Goal: Task Accomplishment & Management: Complete application form

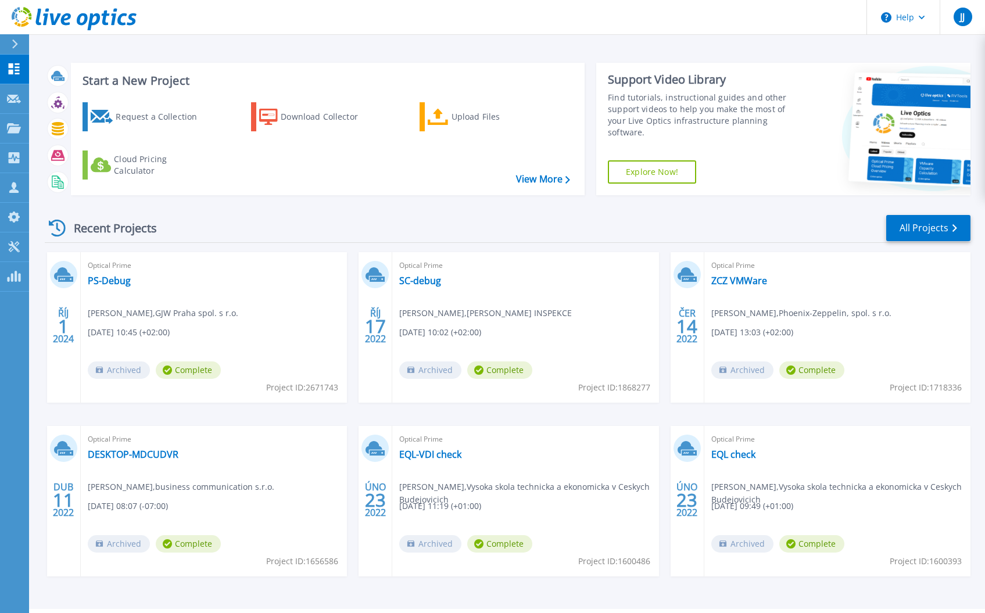
click at [16, 42] on icon at bounding box center [15, 44] width 6 height 9
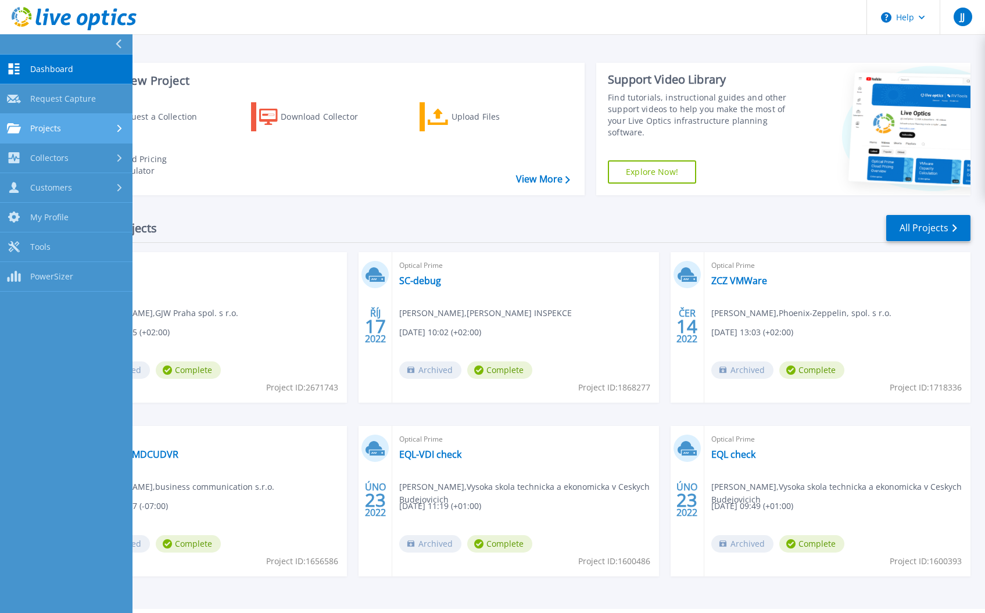
click at [48, 120] on link "Projects Projects" at bounding box center [66, 129] width 133 height 30
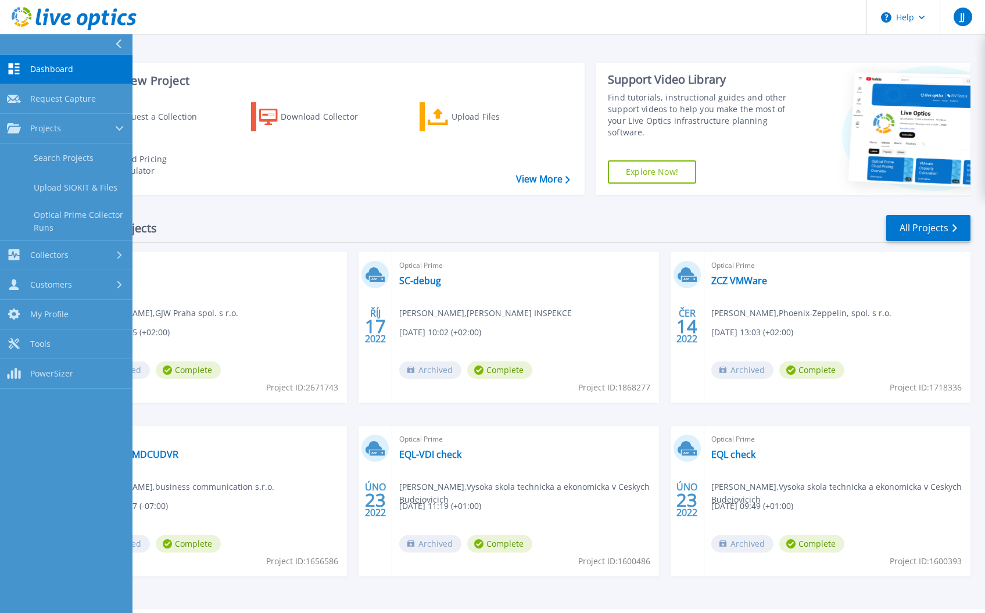
click at [538, 61] on div "Start a New Project Request a Collection Download Collector Upload Files Cloud …" at bounding box center [508, 128] width 926 height 151
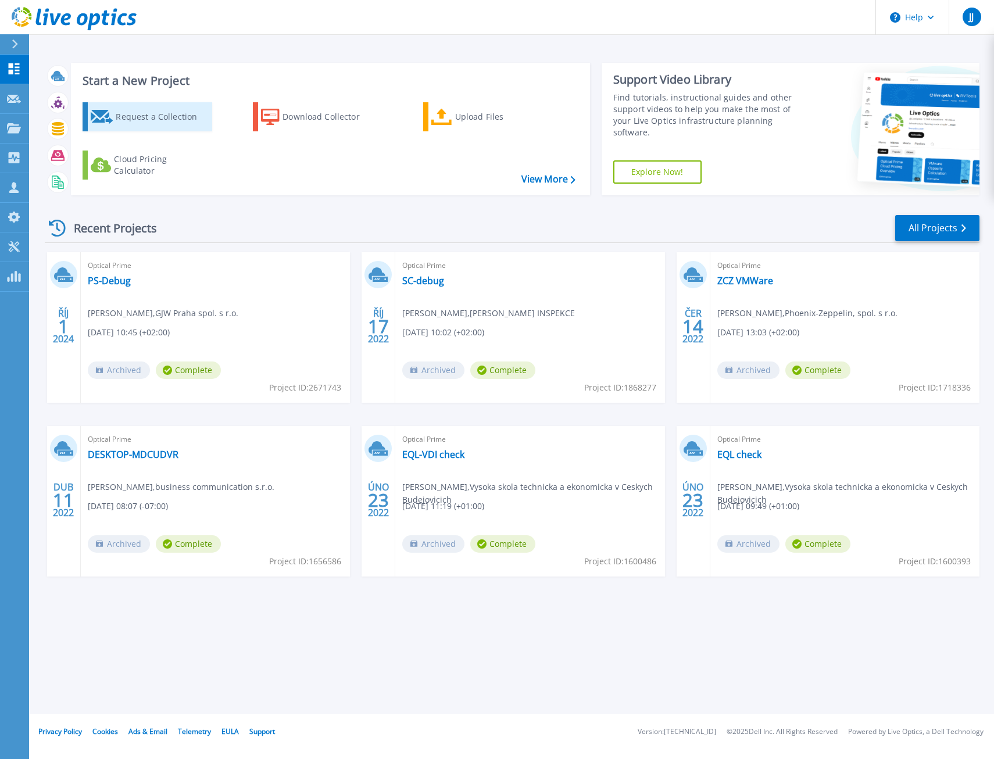
click at [159, 112] on div "Request a Collection" at bounding box center [162, 116] width 93 height 23
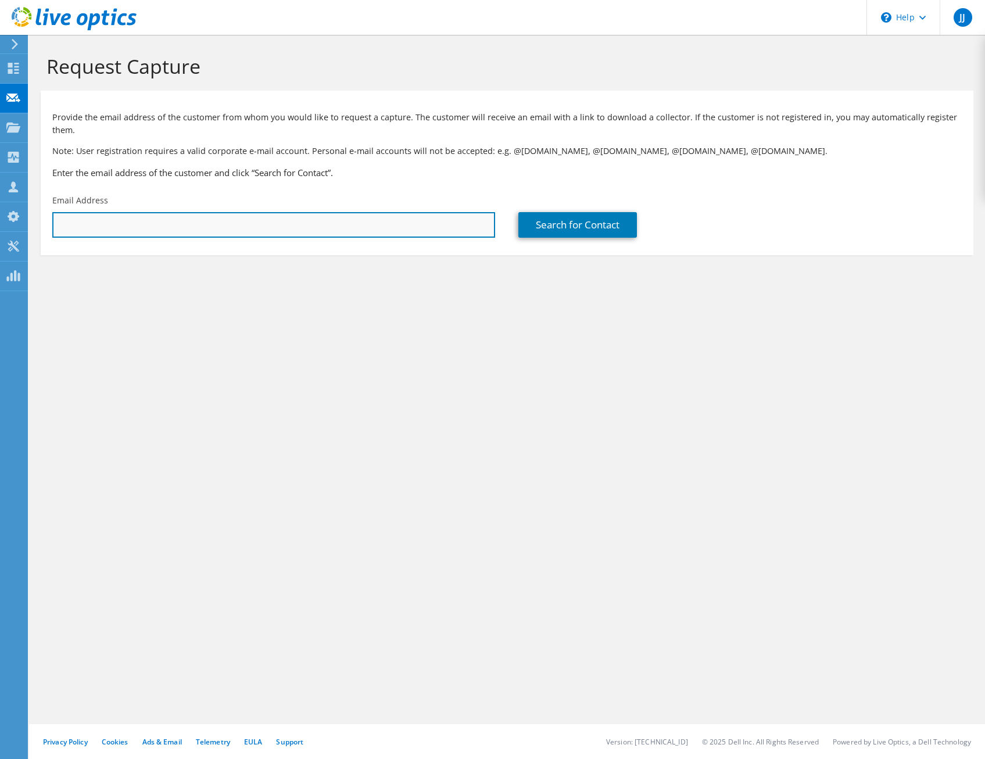
drag, startPoint x: 105, startPoint y: 219, endPoint x: 178, endPoint y: 221, distance: 72.7
click at [109, 220] on input "text" at bounding box center [273, 225] width 443 height 26
paste input "lo-bofa@log-it.cz"
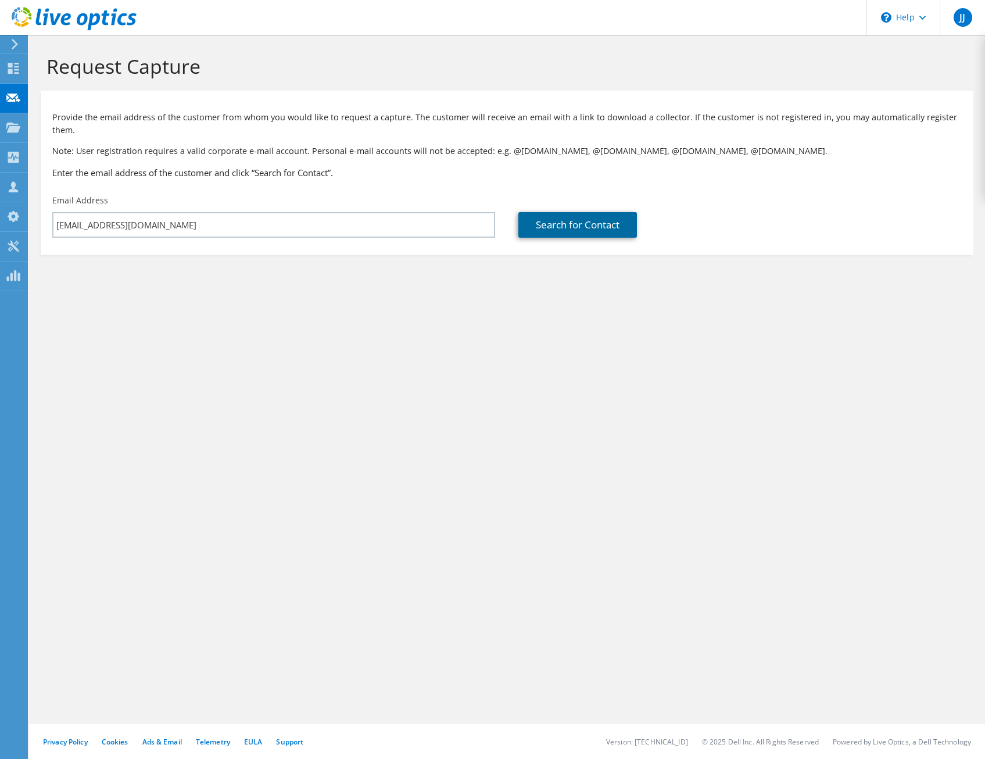
click at [578, 231] on link "Search for Contact" at bounding box center [577, 225] width 119 height 26
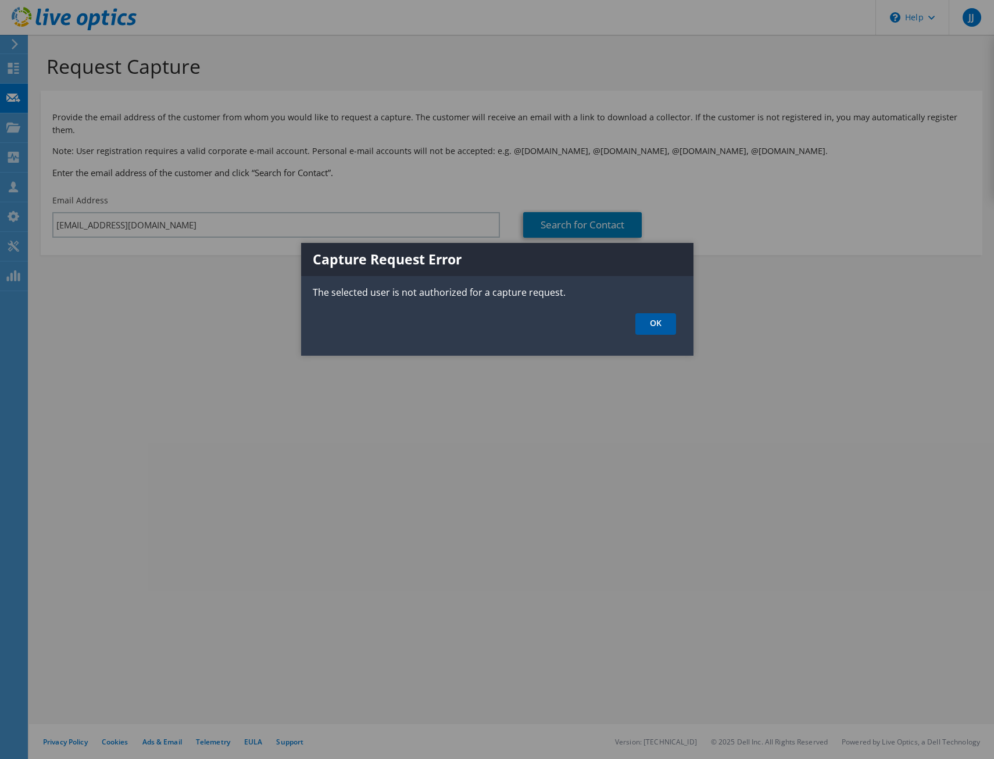
click at [662, 321] on link "OK" at bounding box center [655, 324] width 41 height 22
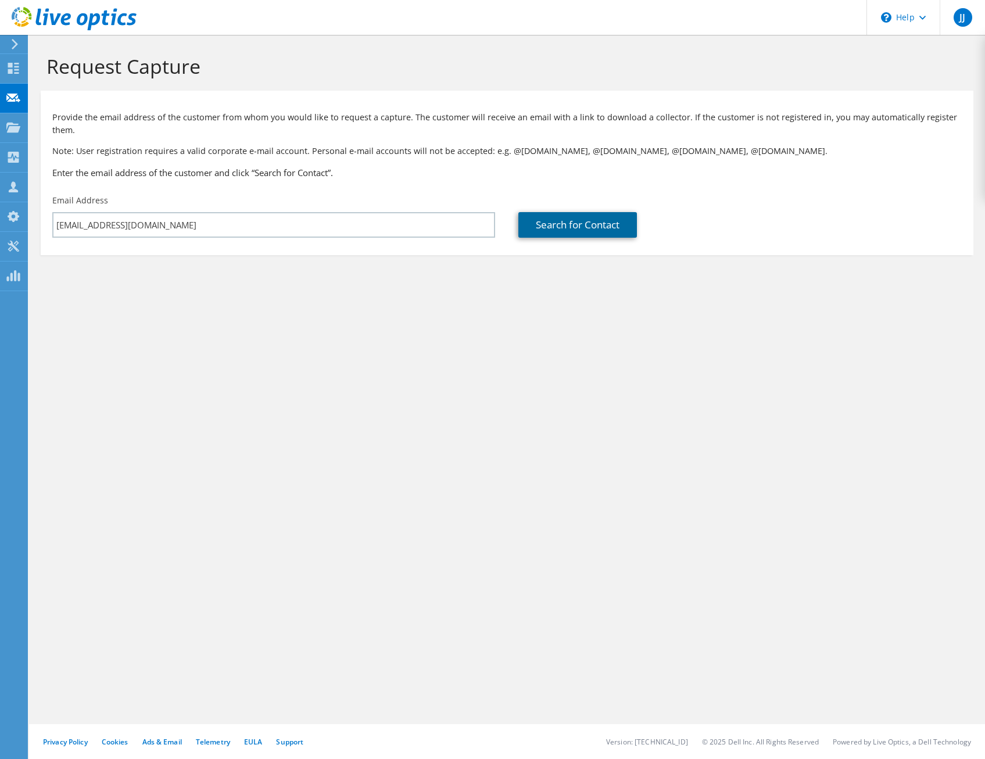
click at [637, 221] on link "Search for Contact" at bounding box center [577, 225] width 119 height 26
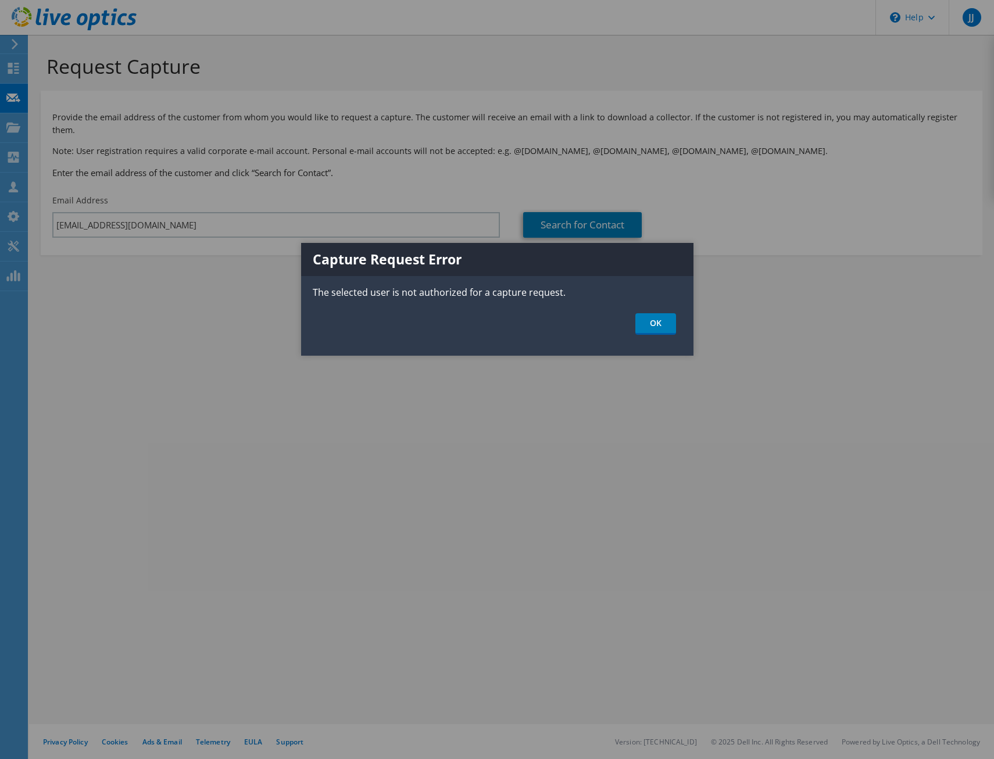
click at [677, 320] on ul "OK" at bounding box center [497, 324] width 392 height 22
click at [666, 327] on link "OK" at bounding box center [655, 324] width 41 height 22
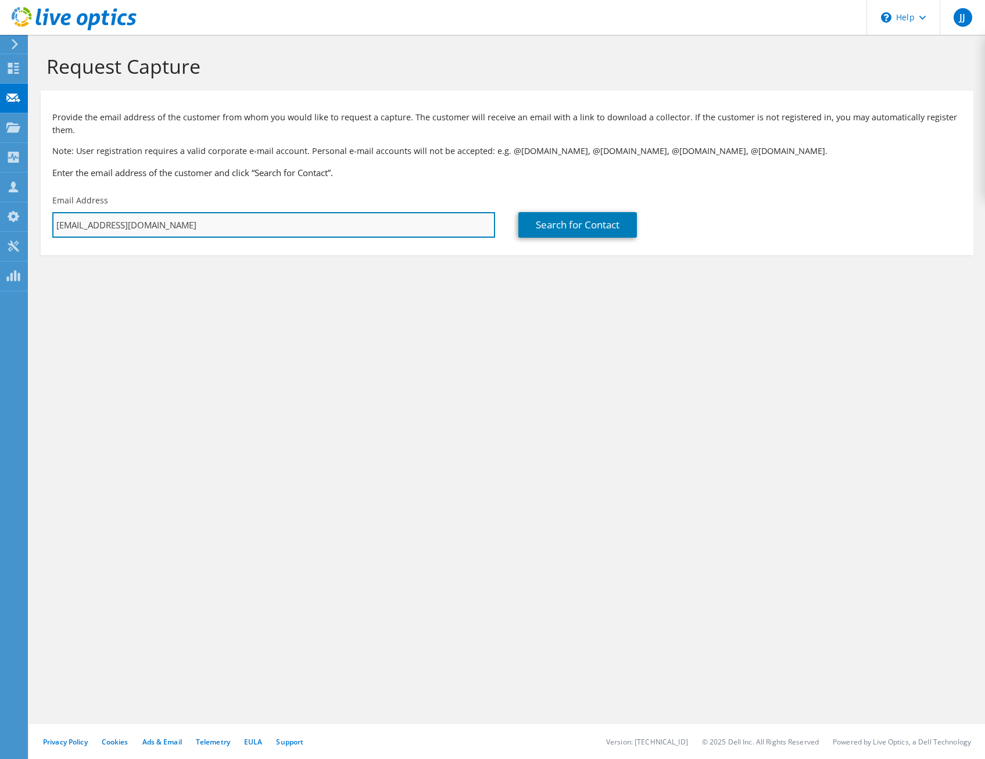
click at [139, 224] on input "lo-bofa@log-it.cz" at bounding box center [273, 225] width 443 height 26
paste input "text"
type input "bofa@log-it.cz"
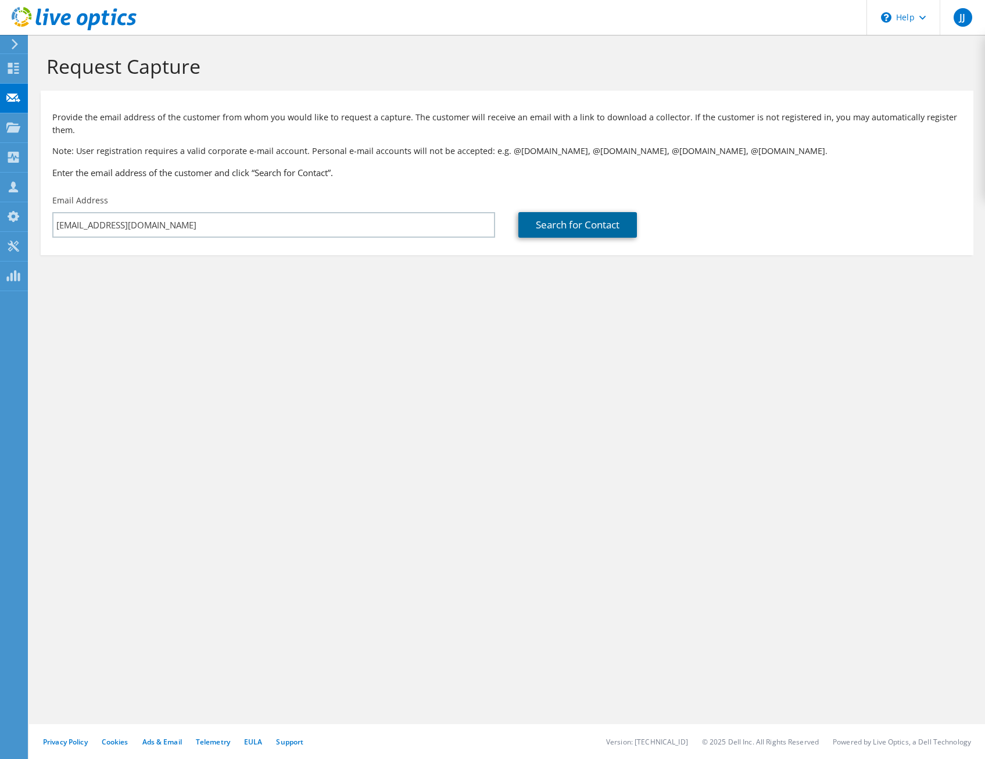
click at [585, 223] on link "Search for Contact" at bounding box center [577, 225] width 119 height 26
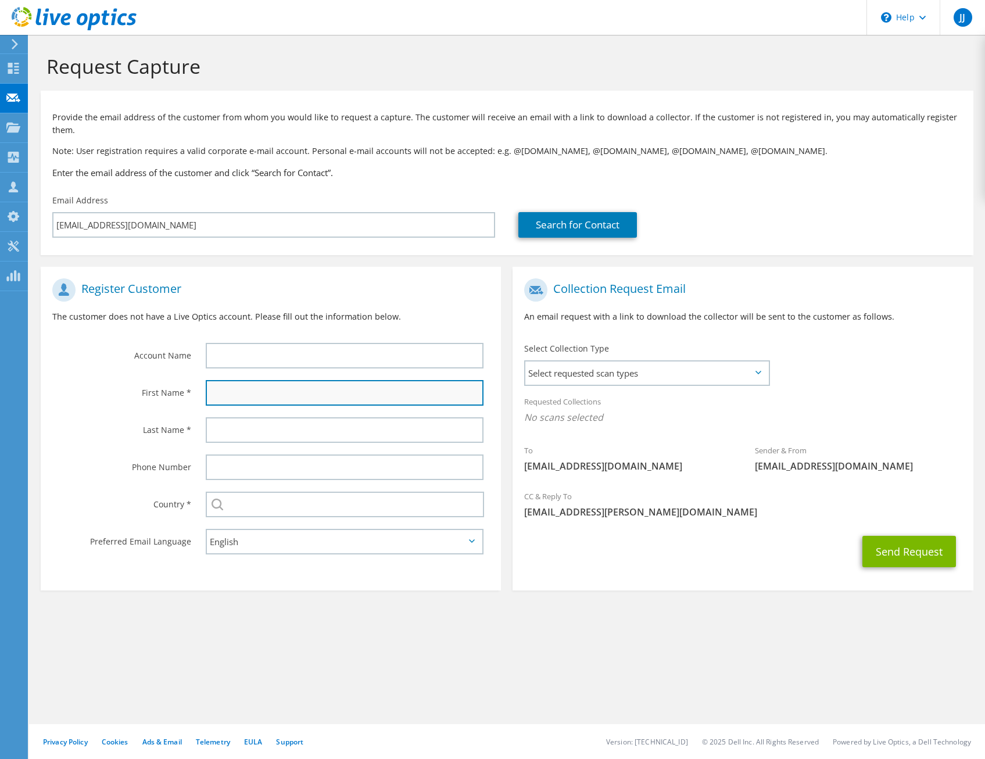
click at [253, 394] on input "text" at bounding box center [345, 393] width 278 height 26
type input "Petr"
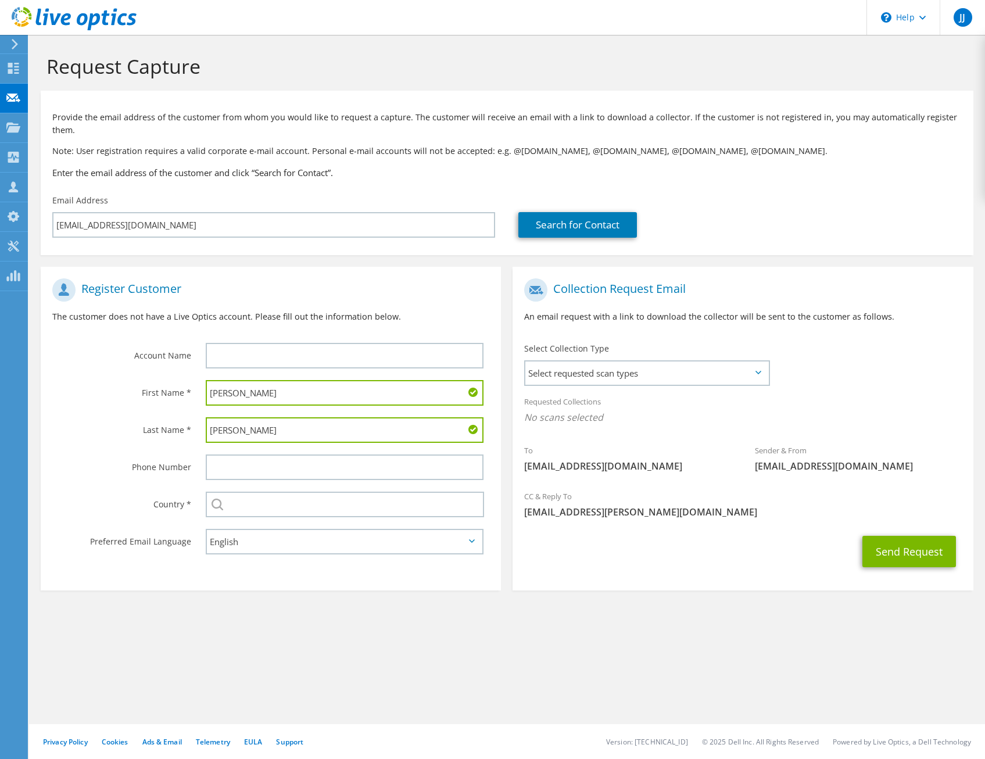
type input "Korbel"
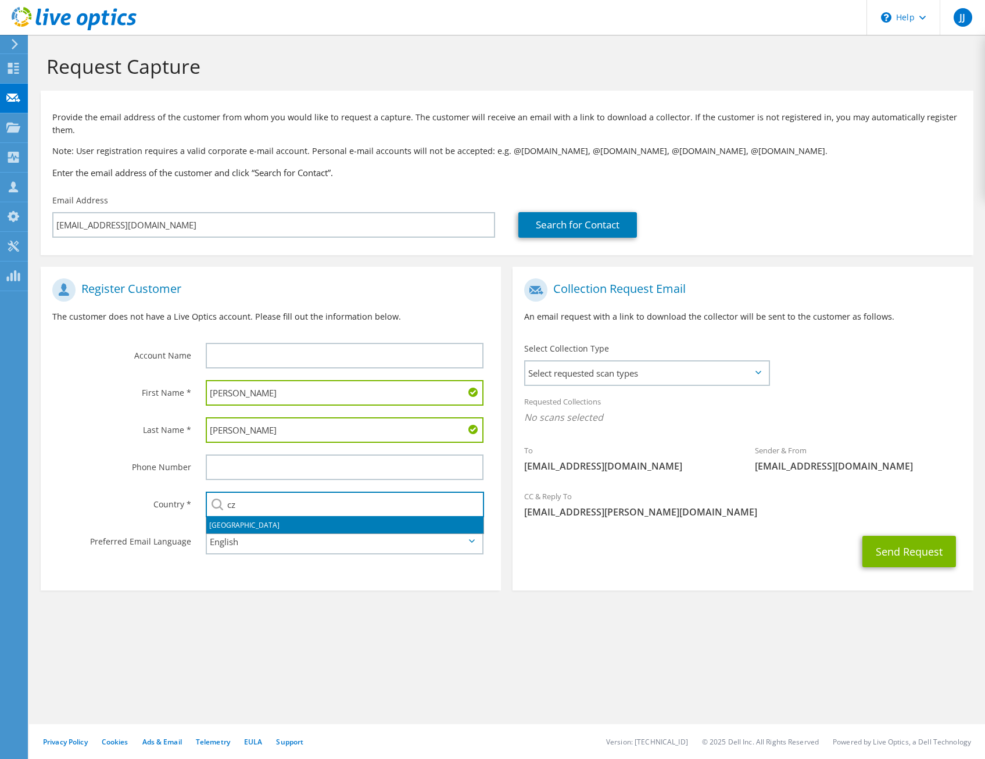
click at [213, 528] on li "Czech Republic" at bounding box center [344, 525] width 277 height 16
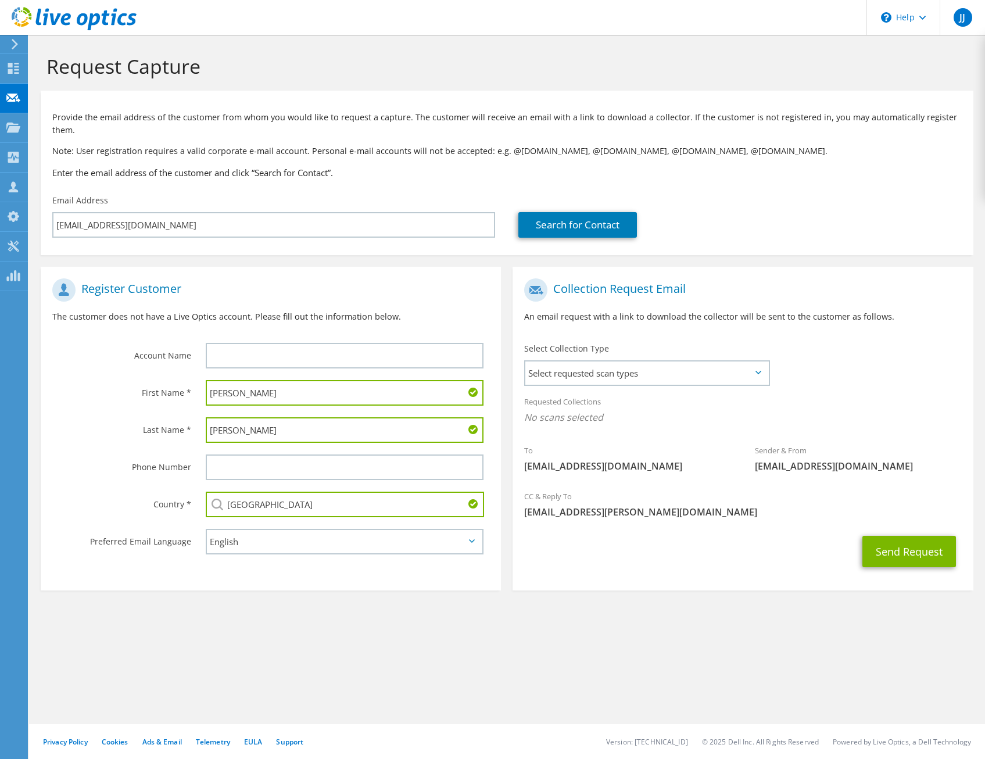
type input "Czech Republic"
click at [171, 529] on label "Preferred Email Language" at bounding box center [121, 538] width 139 height 19
click at [643, 378] on span "Select requested scan types" at bounding box center [646, 372] width 243 height 23
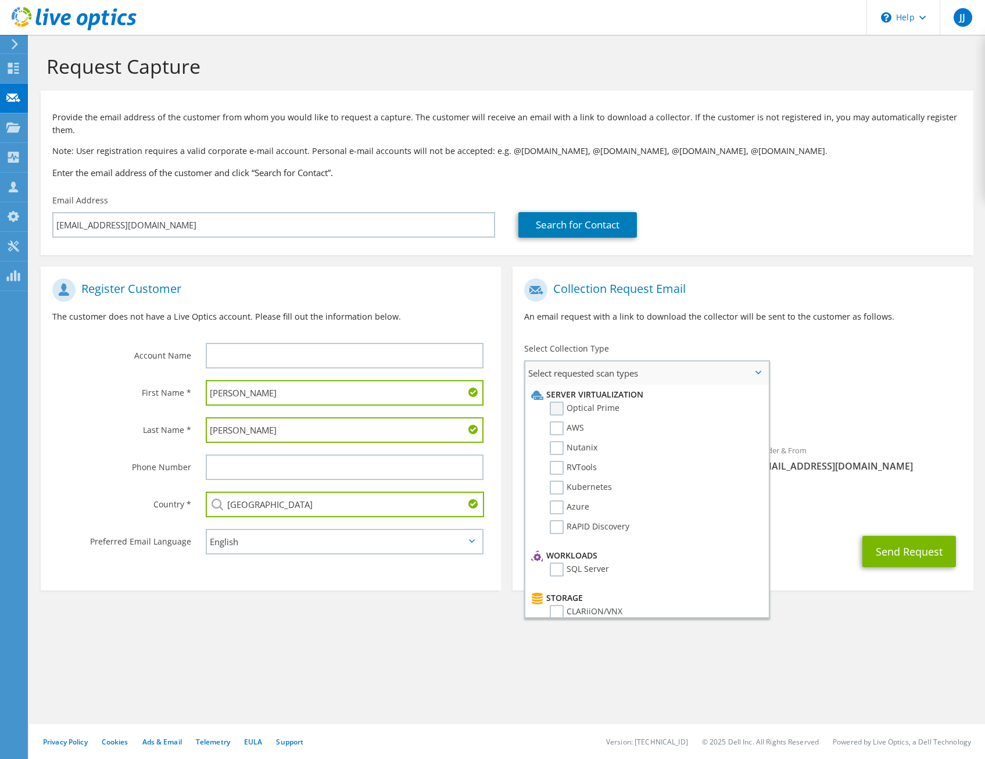
click at [555, 410] on label "Optical Prime" at bounding box center [585, 409] width 70 height 14
click at [0, 0] on input "Optical Prime" at bounding box center [0, 0] width 0 height 0
click at [813, 360] on div "To bofa@log-it.cz Sender & From liveoptics@liveoptics.com" at bounding box center [743, 380] width 460 height 215
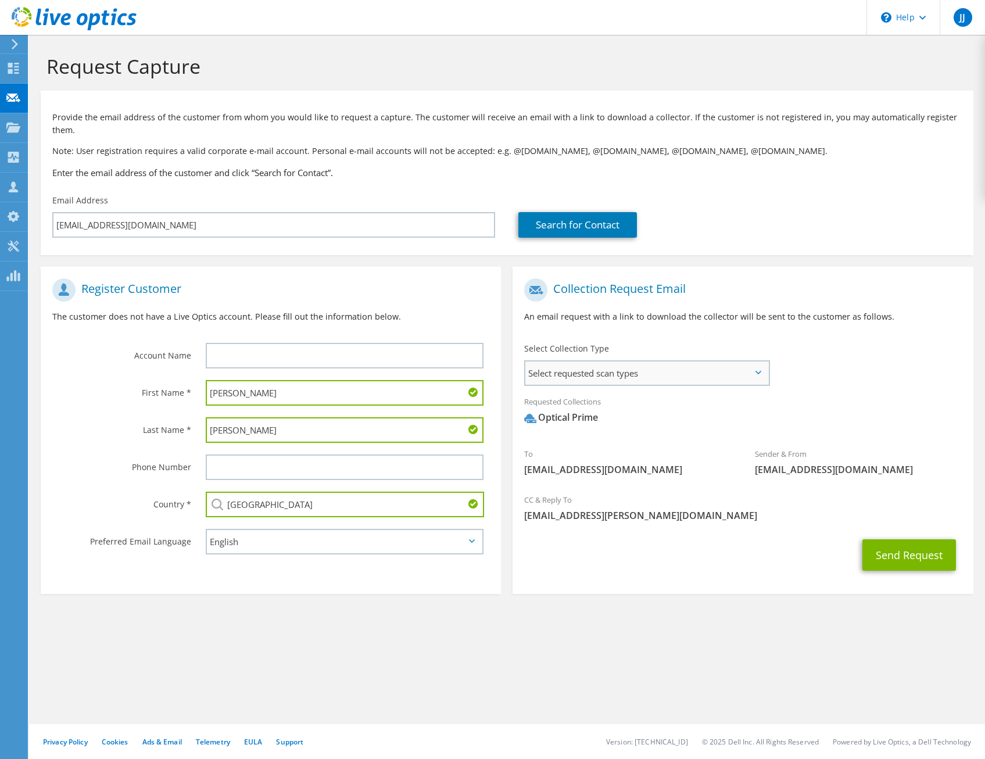
click at [629, 360] on div "Select requested scan types Server Virtualization Optical Prime AWS Nutanix SC" at bounding box center [647, 373] width 246 height 26
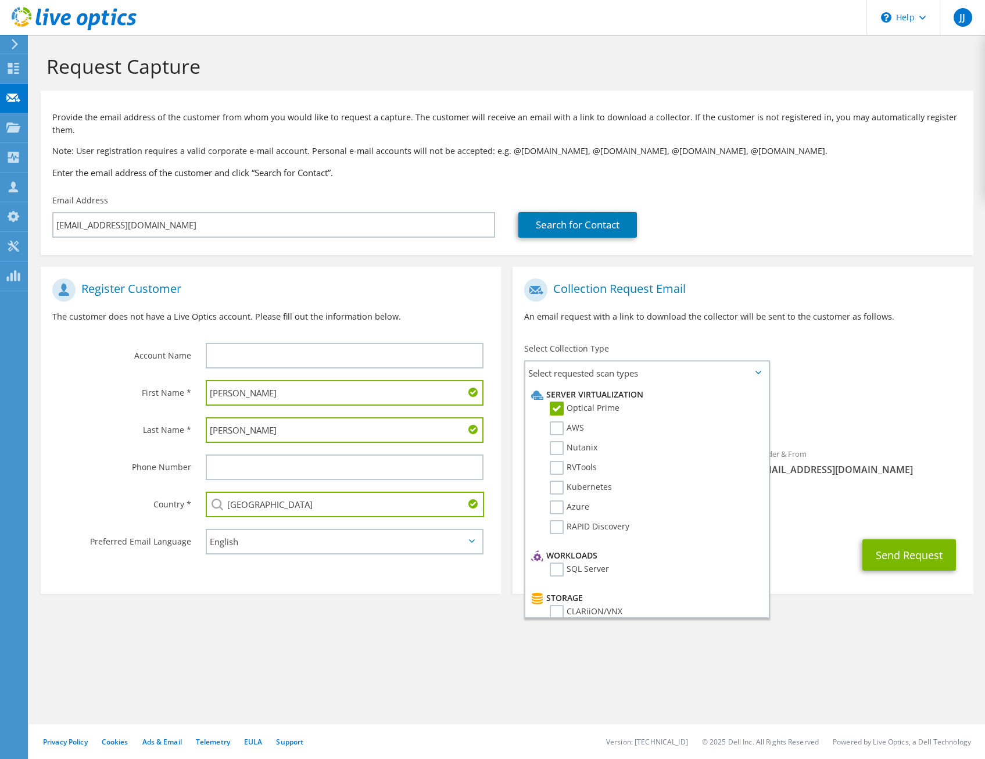
click at [382, 308] on div "Register Customer The customer does not have a Live Optics account. Please fill…" at bounding box center [271, 305] width 460 height 65
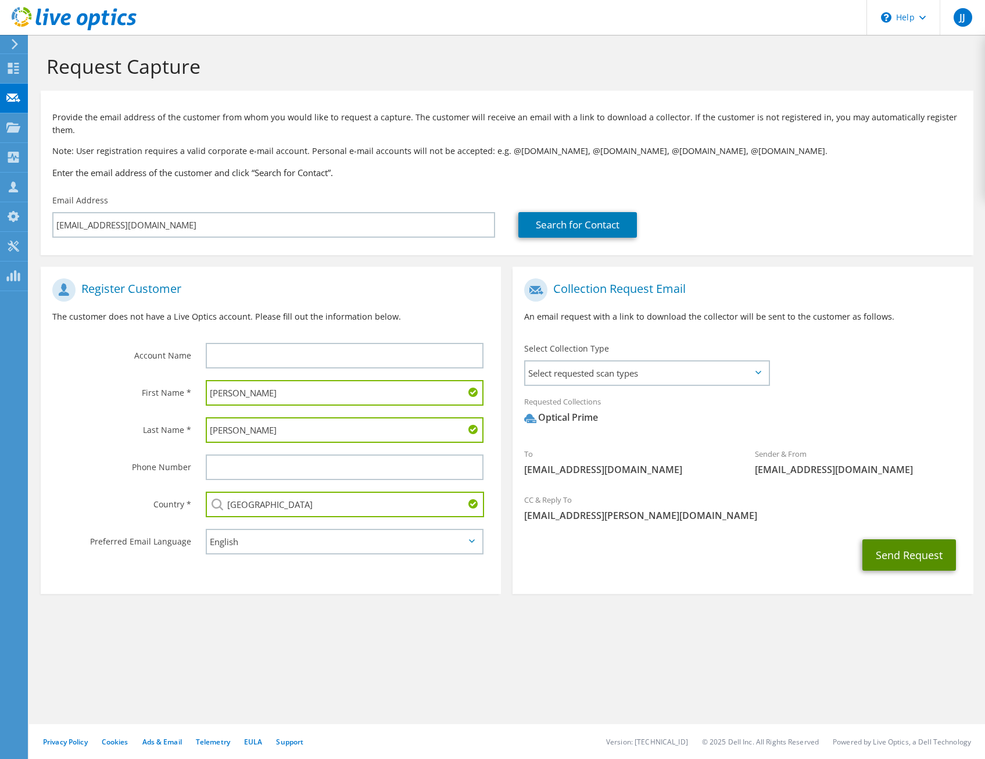
click at [903, 550] on button "Send Request" at bounding box center [909, 554] width 94 height 31
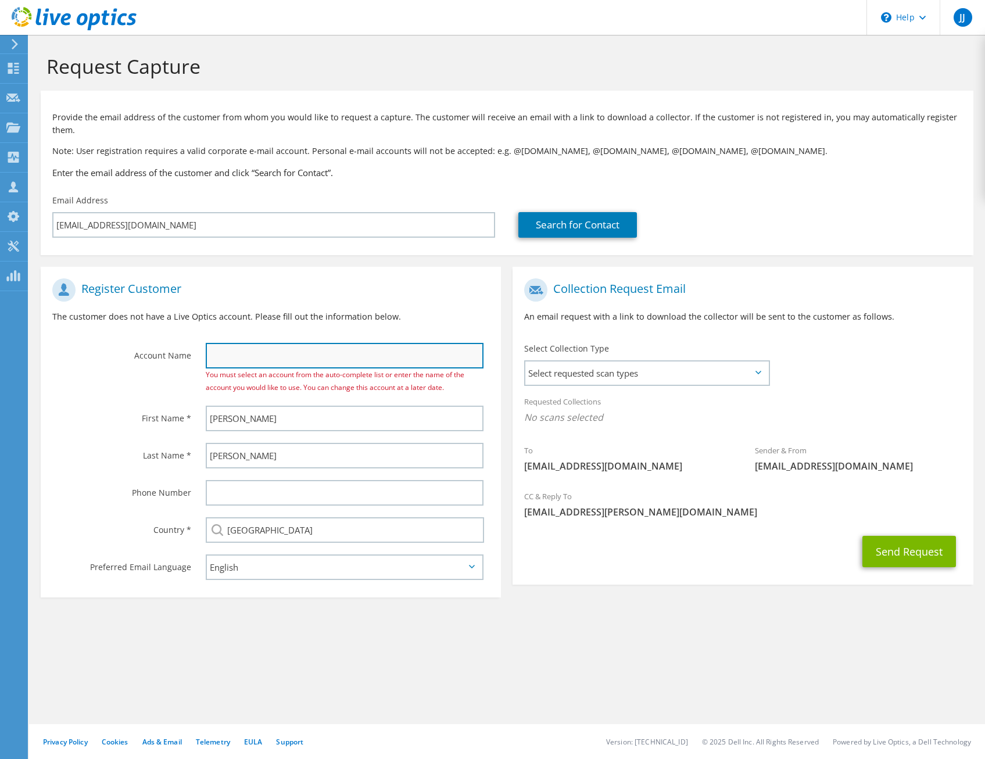
click at [299, 355] on input "text" at bounding box center [345, 356] width 278 height 26
click at [264, 328] on div "Register Customer The customer does not have a Live Optics account. Please fill…" at bounding box center [271, 305] width 460 height 65
click at [269, 353] on input "text" at bounding box center [345, 356] width 278 height 26
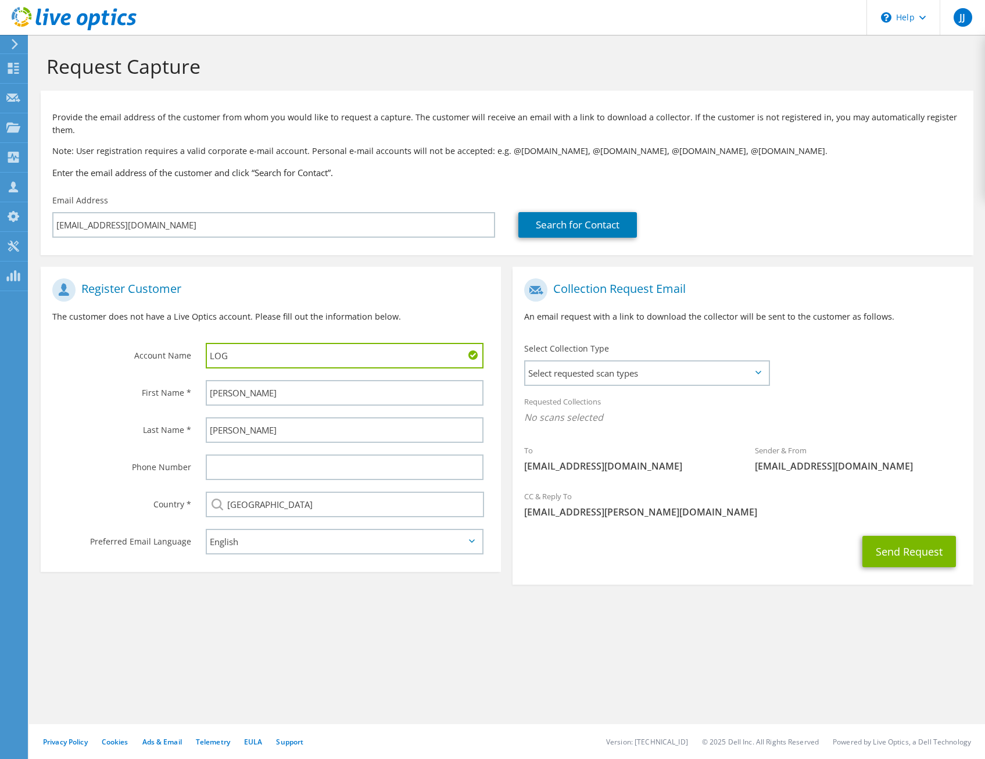
paste input "Log - IT CZ, s.r.o."
type input "Log - IT CZ, s.r.o."
click at [813, 321] on p "An email request with a link to download the collector will be sent to the cust…" at bounding box center [742, 316] width 437 height 13
click at [761, 299] on h1 "Collection Request Email" at bounding box center [739, 289] width 431 height 23
click at [296, 380] on input "Petr" at bounding box center [345, 393] width 278 height 26
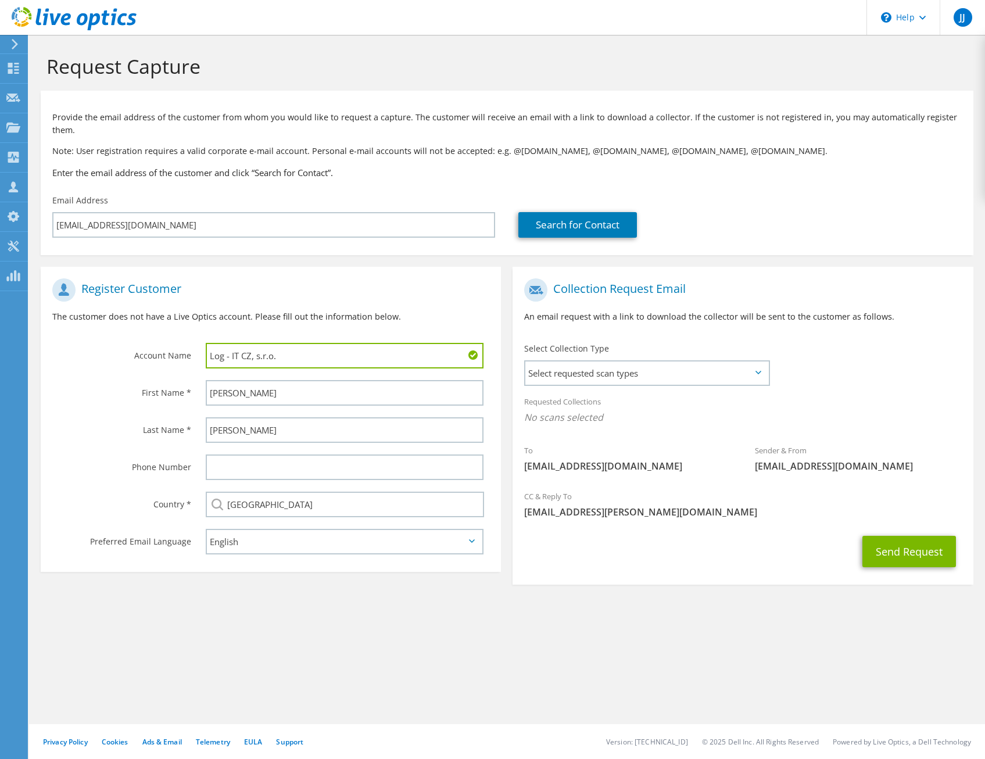
click at [239, 305] on div "Register Customer The customer does not have a Live Optics account. Please fill…" at bounding box center [271, 305] width 460 height 65
click at [249, 388] on input "Petr" at bounding box center [345, 393] width 278 height 26
type input "Petr"
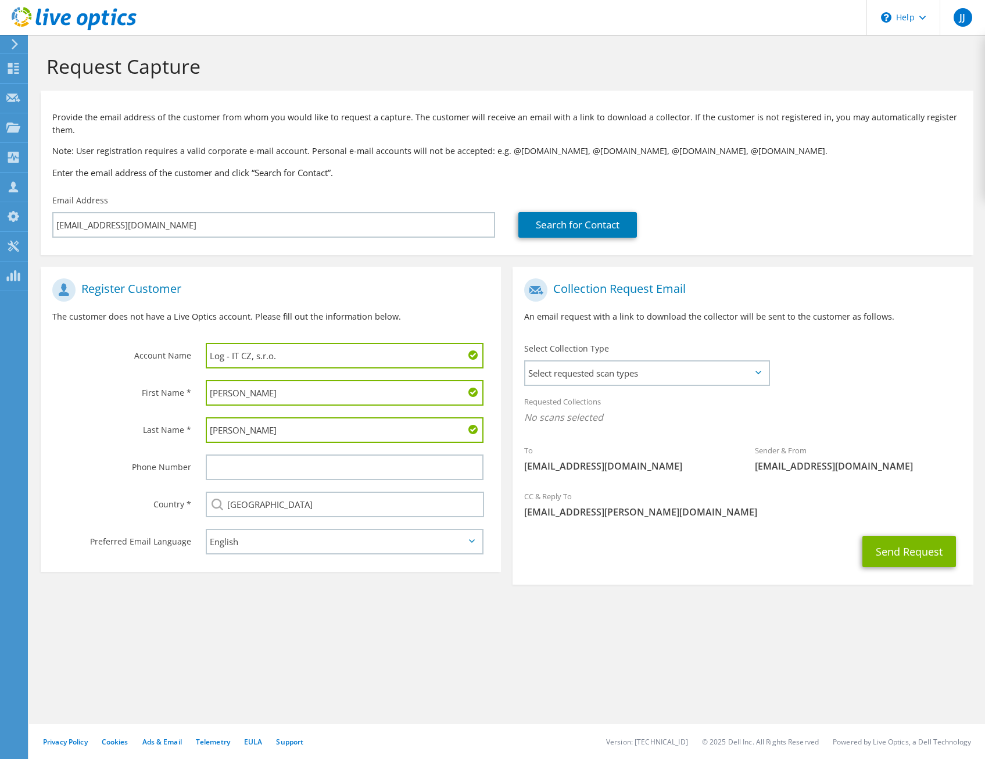
type input "Korbel"
click at [149, 473] on label "Phone Number" at bounding box center [121, 463] width 139 height 19
click at [707, 361] on div "Select requested scan types Server Virtualization Optical Prime AWS Nutanix SC" at bounding box center [647, 373] width 246 height 26
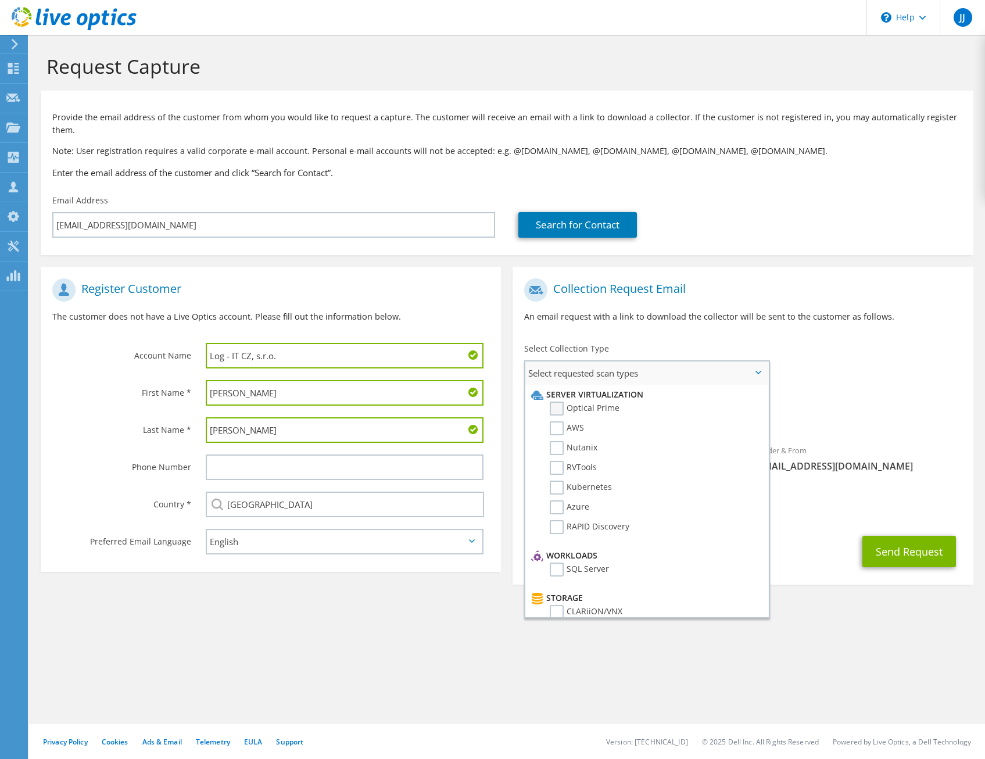
click at [597, 411] on label "Optical Prime" at bounding box center [585, 409] width 70 height 14
click at [0, 0] on input "Optical Prime" at bounding box center [0, 0] width 0 height 0
click at [792, 324] on div "Collection Request Email An email request with a link to download the collector…" at bounding box center [743, 305] width 460 height 65
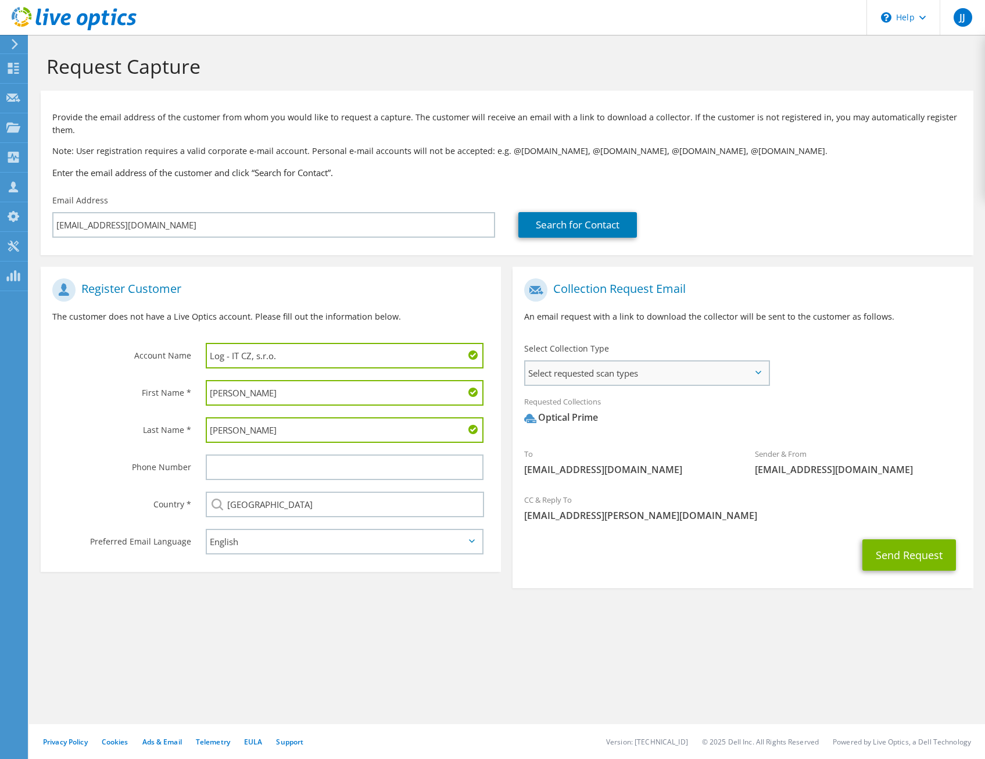
click at [610, 365] on span "Select requested scan types" at bounding box center [646, 372] width 243 height 23
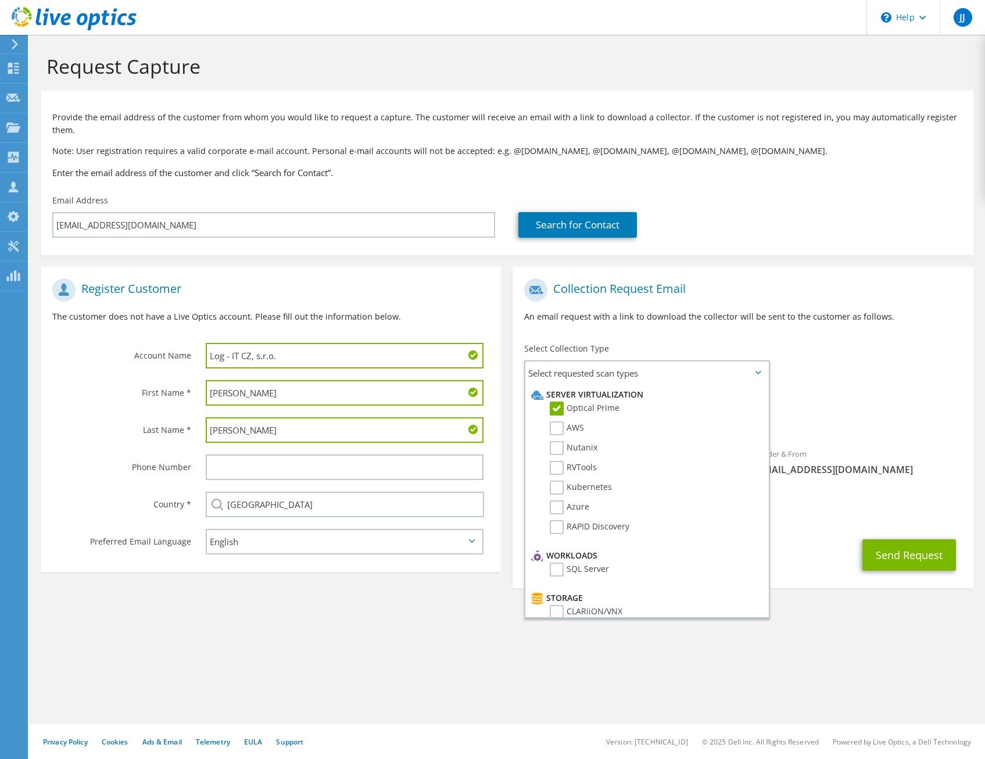
click at [797, 289] on h1 "Collection Request Email" at bounding box center [739, 289] width 431 height 23
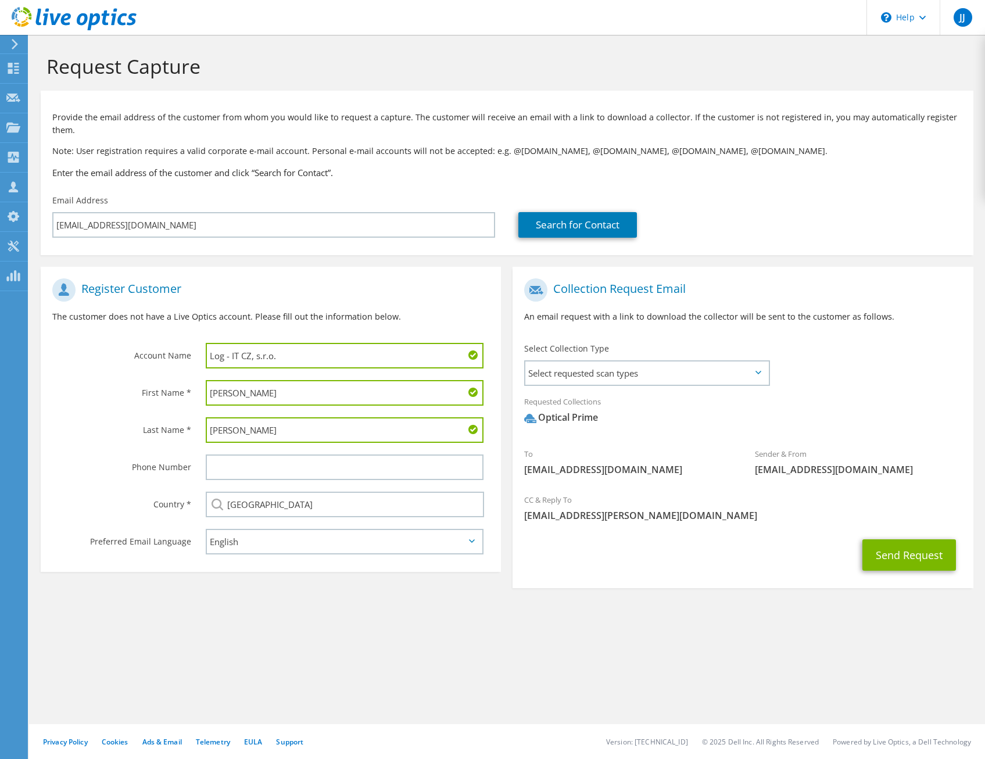
drag, startPoint x: 643, startPoint y: 415, endPoint x: 521, endPoint y: 424, distance: 122.4
click at [521, 424] on div "Requested Collections No scans selected Optical Prime" at bounding box center [743, 412] width 460 height 46
click at [918, 556] on button "Send Request" at bounding box center [909, 554] width 94 height 31
